Goal: Task Accomplishment & Management: Manage account settings

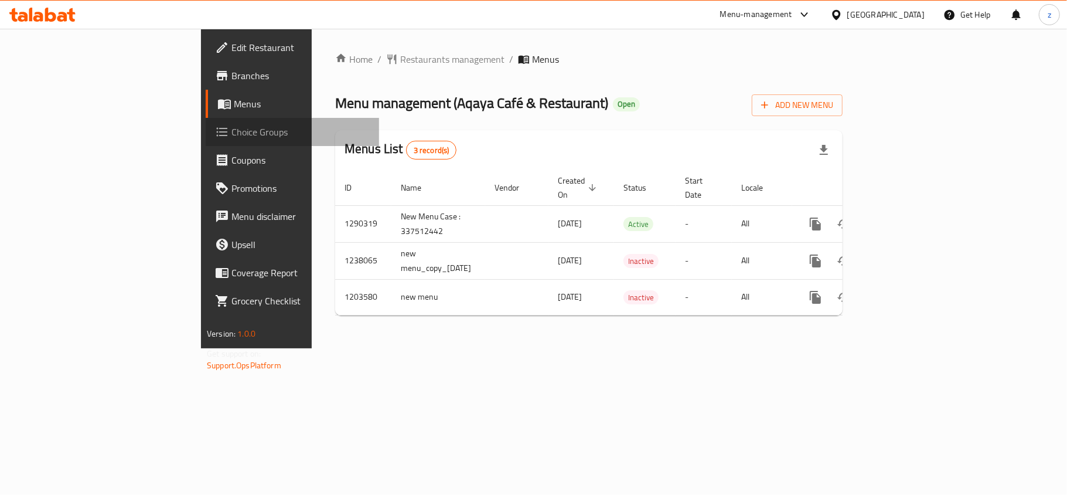
click at [232, 134] on span "Choice Groups" at bounding box center [301, 132] width 138 height 14
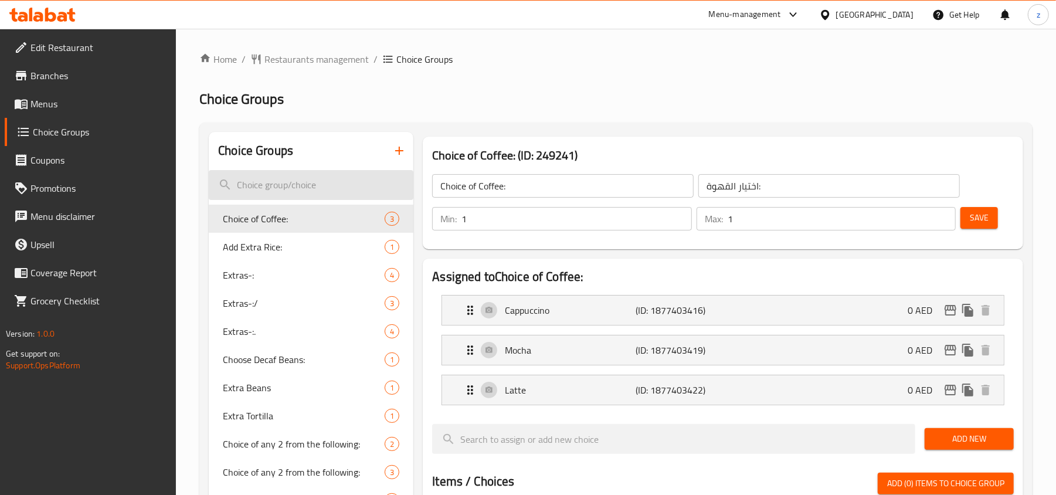
click at [260, 182] on input "search" at bounding box center [311, 185] width 205 height 30
paste input "Changes of Choice Of Any 4 Brownies"
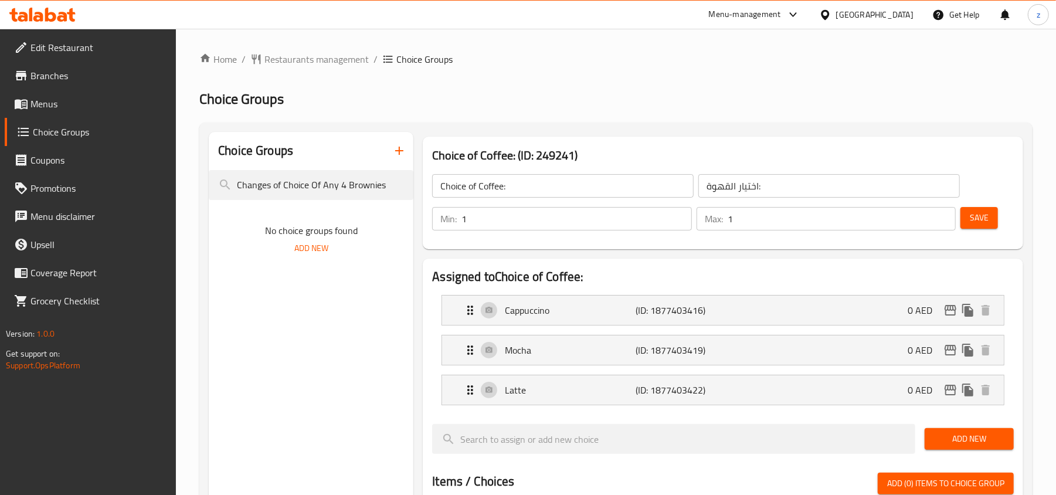
drag, startPoint x: 283, startPoint y: 186, endPoint x: -89, endPoint y: 169, distance: 372.0
click at [0, 169] on html "​ Menu-management [GEOGRAPHIC_DATA] Get Help z Edit Restaurant Branches Menus C…" at bounding box center [528, 247] width 1056 height 495
type input "Choice Of Any 4 Brownies"
click at [294, 216] on span "Choice Of Any 4 Brownies:" at bounding box center [286, 219] width 127 height 14
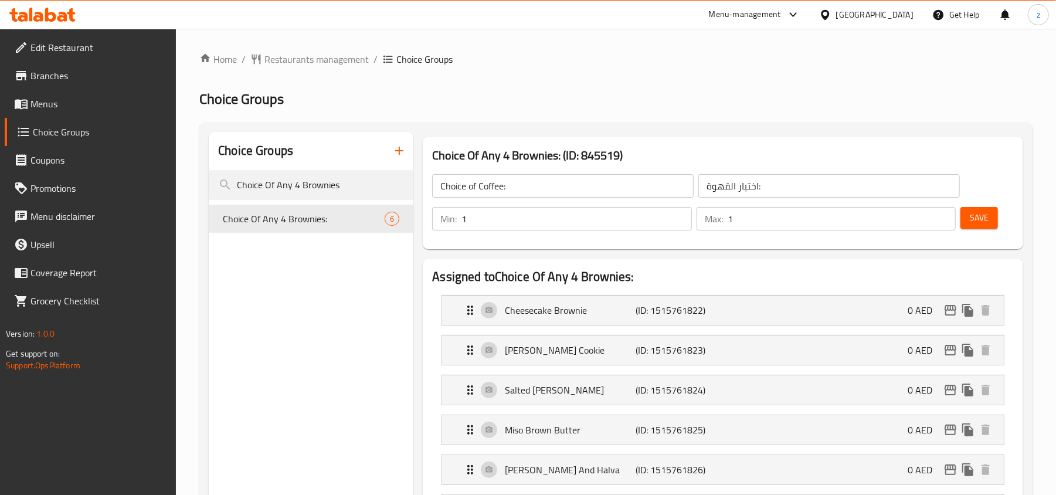
type input "Choice Of Any 4 Brownies:"
type input "اختيار أي 4 براونيز:"
type input "4"
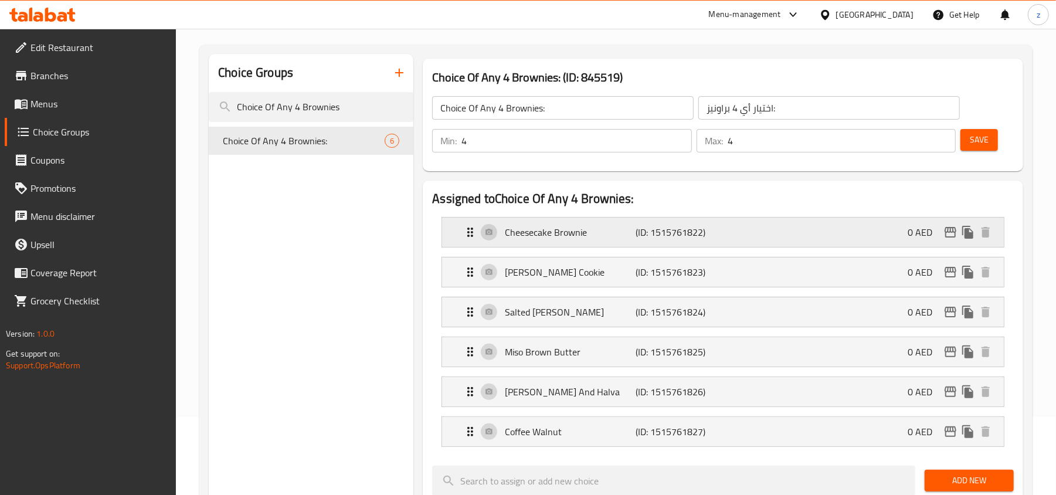
click at [474, 230] on icon "Expand" at bounding box center [470, 232] width 14 height 14
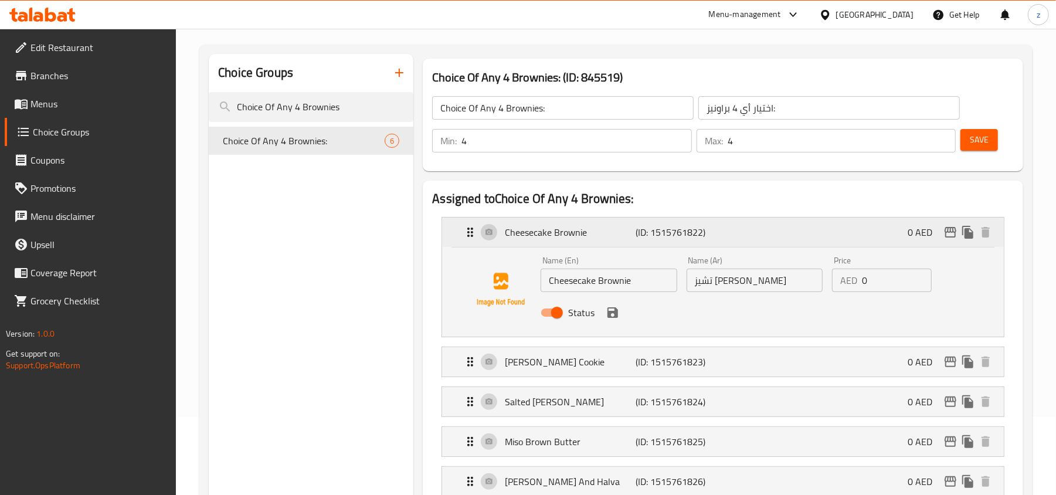
click at [474, 230] on icon "Expand" at bounding box center [470, 232] width 14 height 14
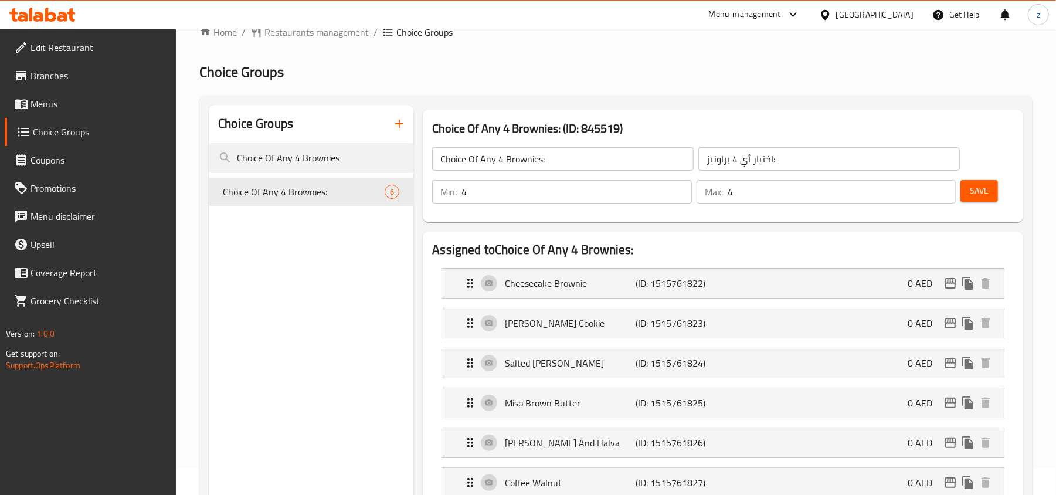
scroll to position [0, 0]
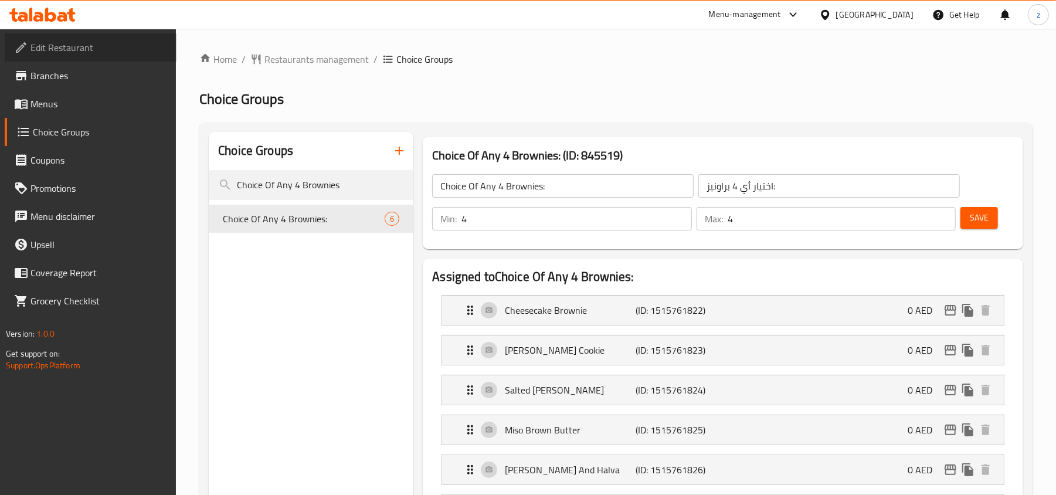
click at [72, 50] on span "Edit Restaurant" at bounding box center [98, 47] width 137 height 14
